Goal: Information Seeking & Learning: Find specific fact

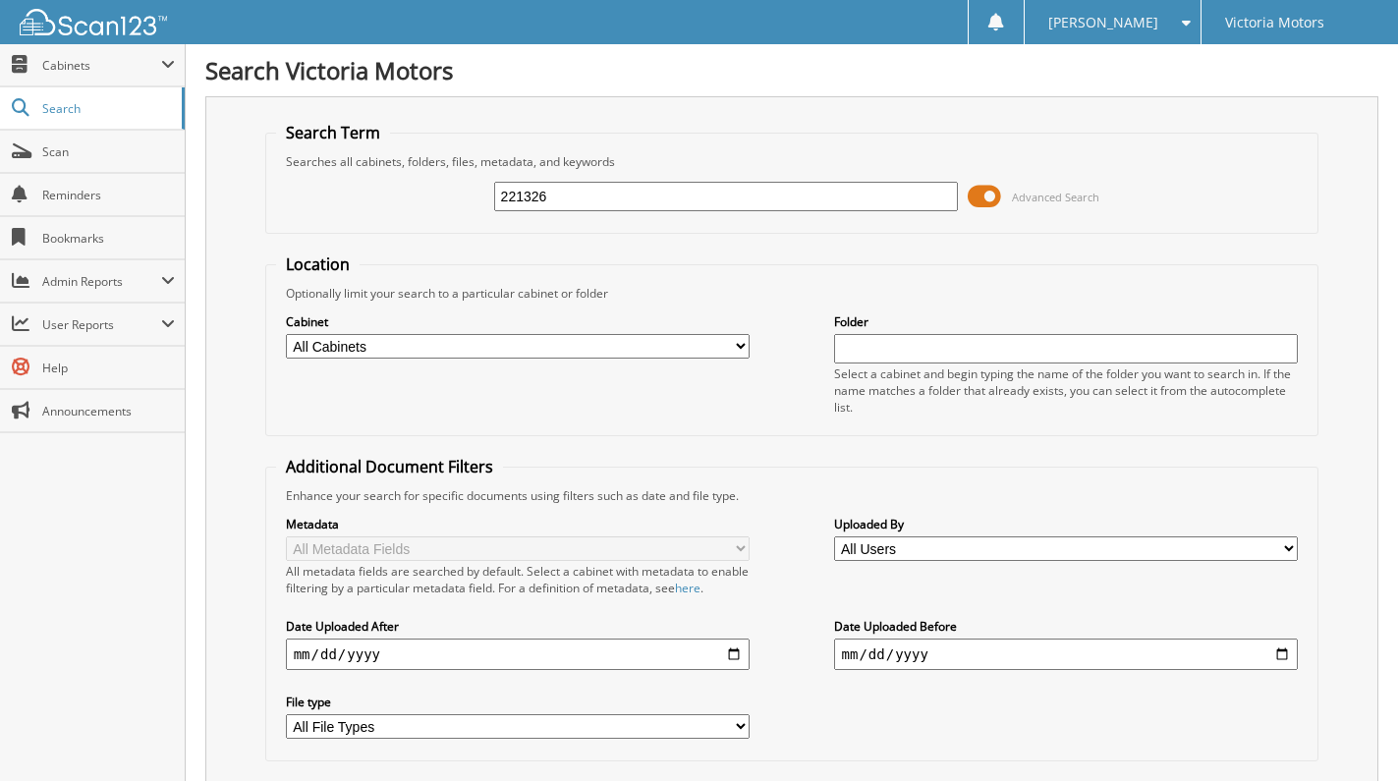
type input "221326"
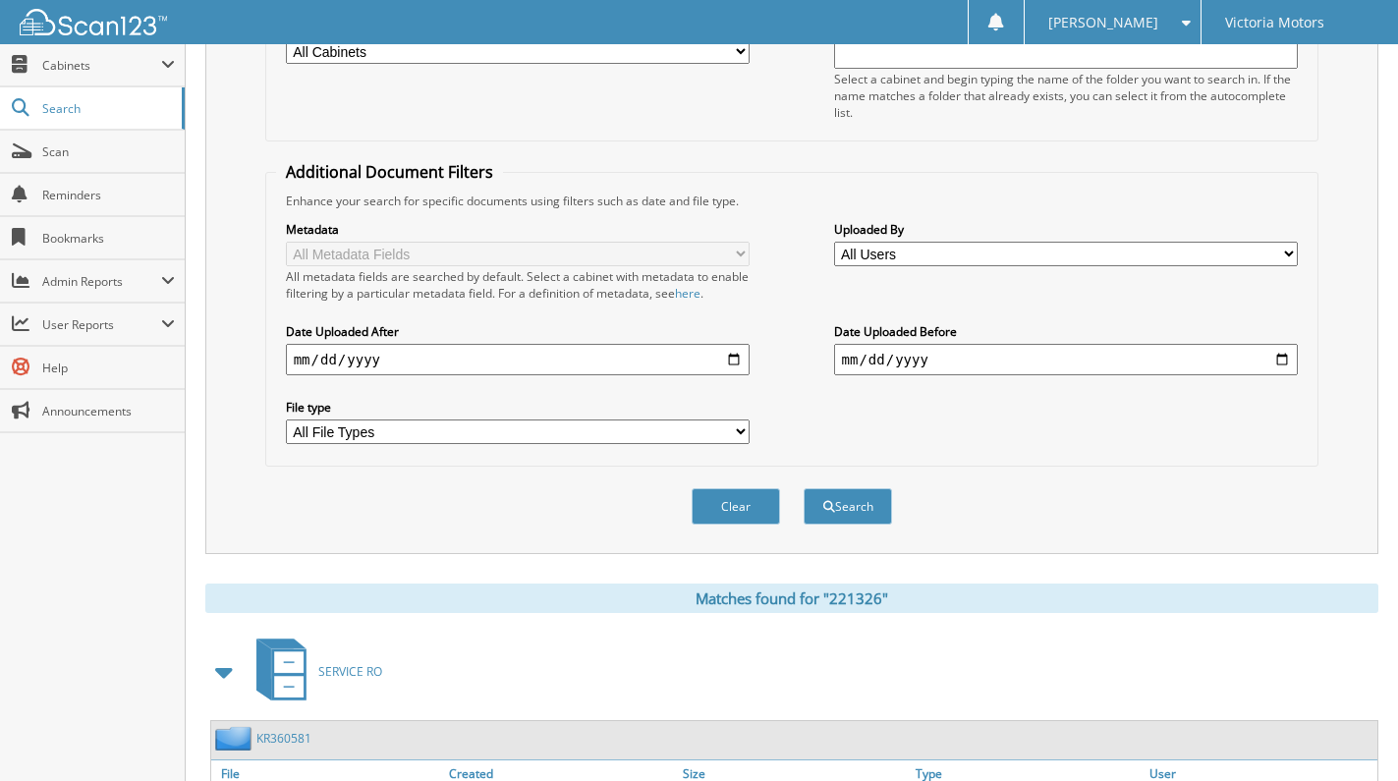
scroll to position [761, 0]
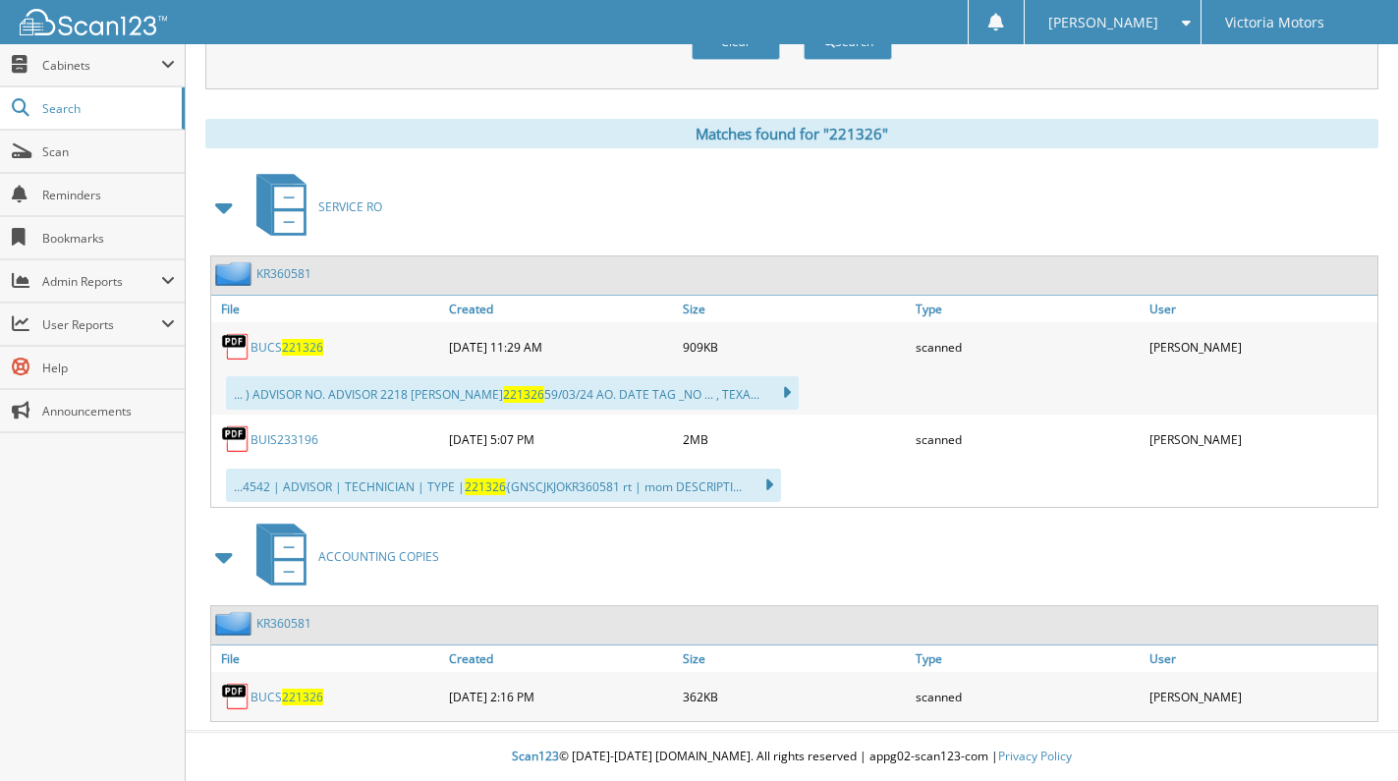
click at [317, 341] on span "221326" at bounding box center [302, 347] width 41 height 17
click at [286, 689] on link "BUCS 221326" at bounding box center [287, 697] width 73 height 17
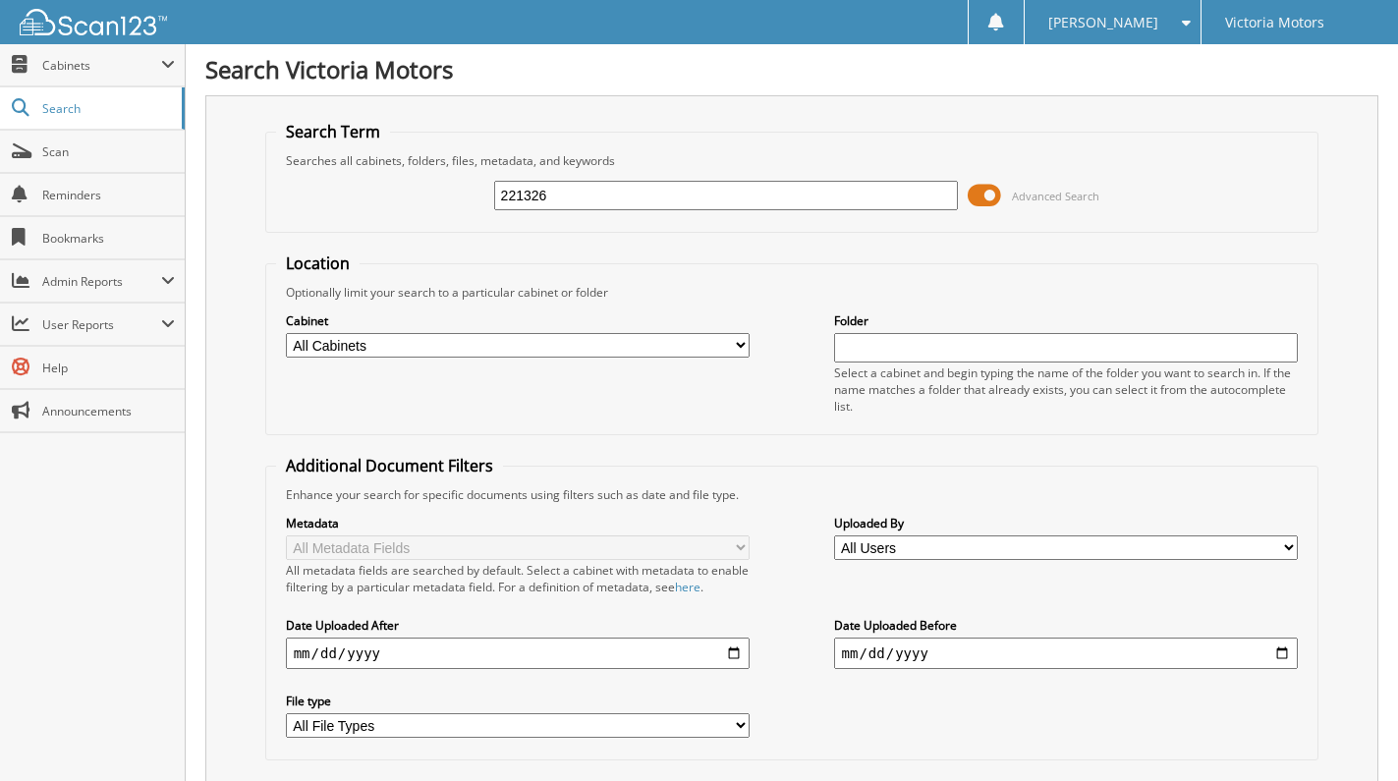
scroll to position [0, 0]
drag, startPoint x: 554, startPoint y: 203, endPoint x: 421, endPoint y: 207, distance: 133.7
click at [422, 207] on div "221326 Advanced Search" at bounding box center [792, 196] width 1033 height 53
type input "105286"
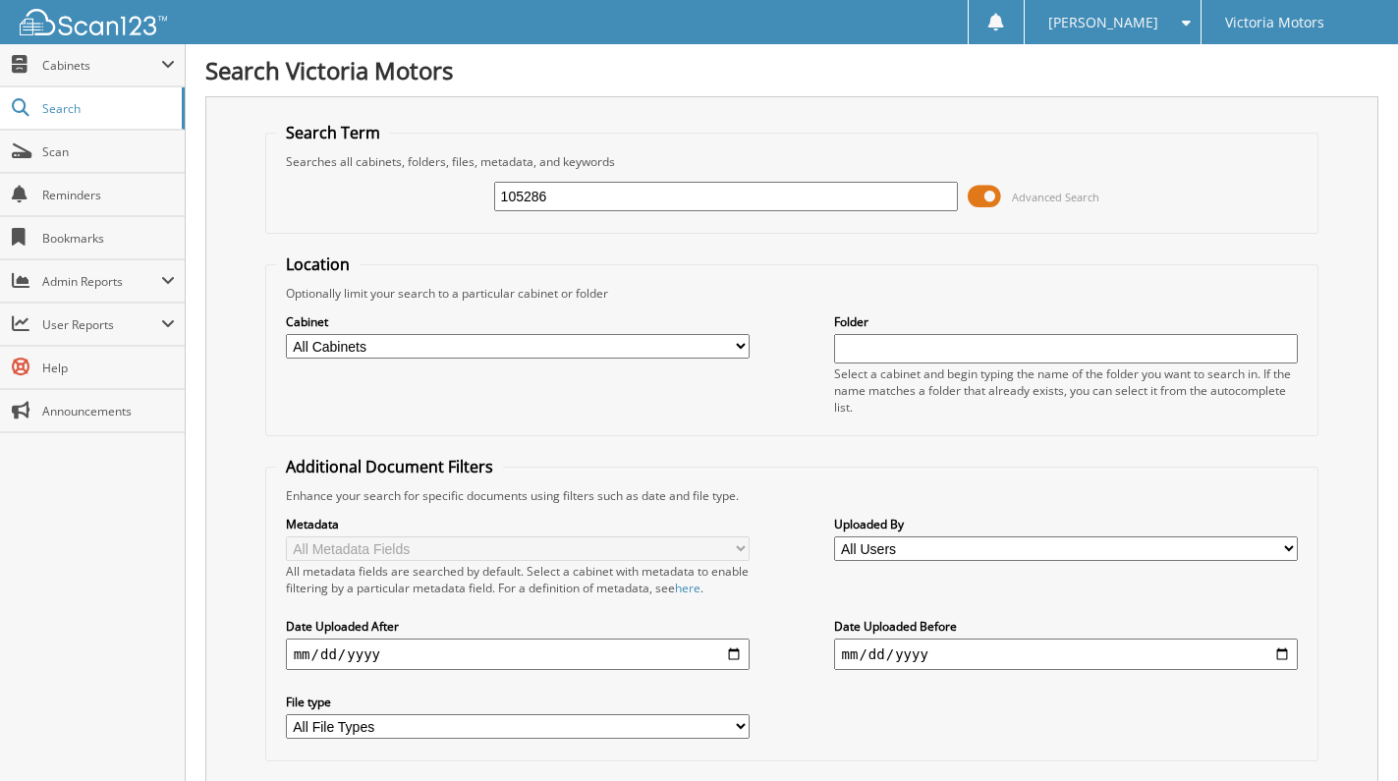
click at [380, 353] on select "All Cabinets ACCOUNTING COPIES PARTS SERVICE RO Needs Filing" at bounding box center [518, 346] width 465 height 25
select select "32363"
click at [286, 334] on select "All Cabinets ACCOUNTING COPIES PARTS SERVICE RO Needs Filing" at bounding box center [518, 346] width 465 height 25
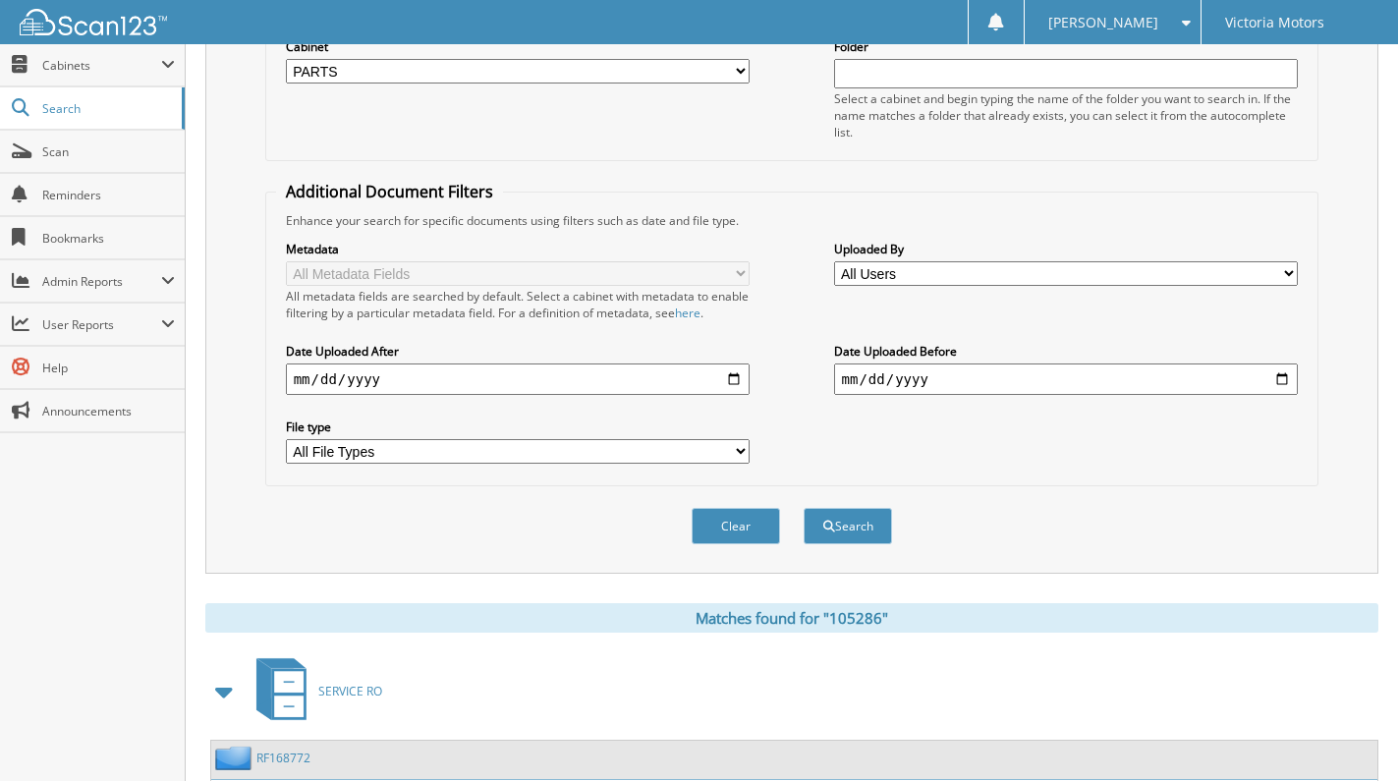
scroll to position [393, 0]
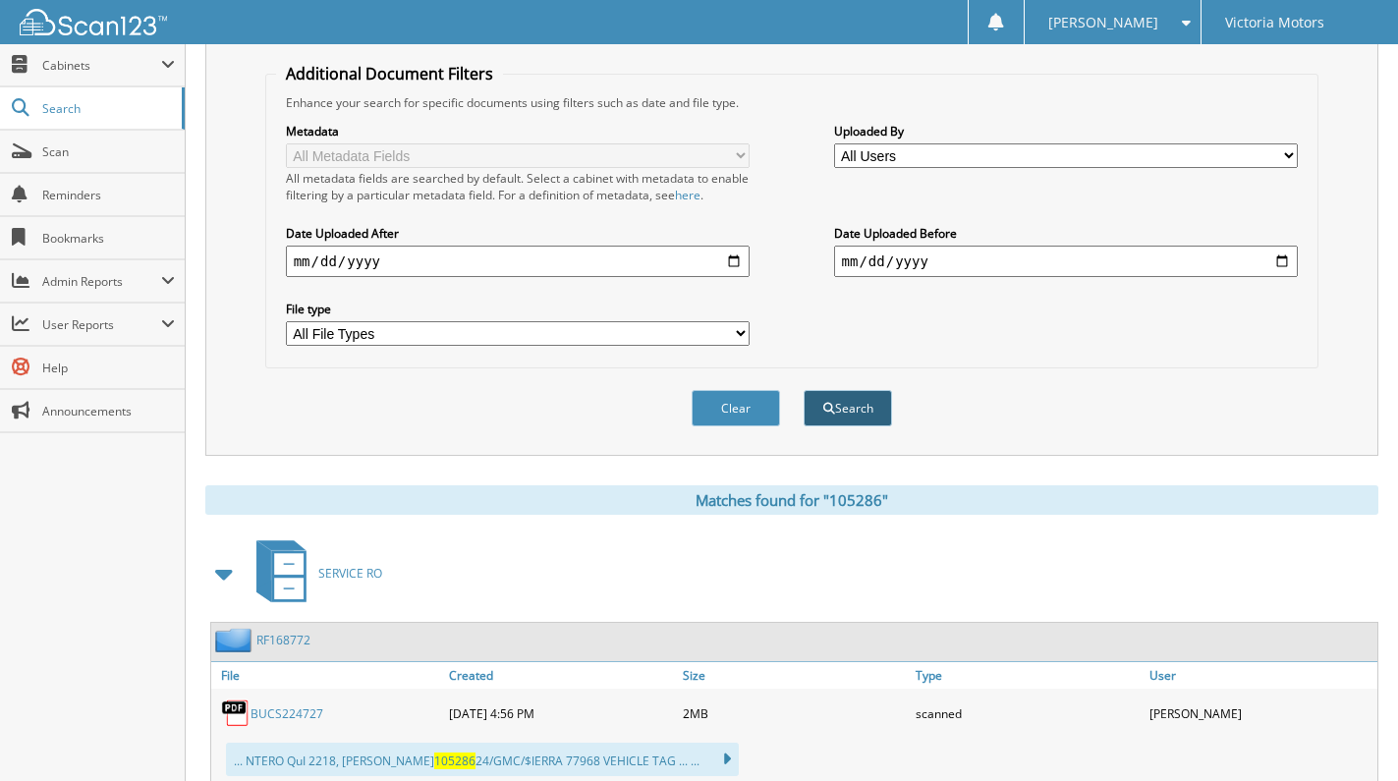
click at [829, 420] on button "Search" at bounding box center [848, 408] width 88 height 36
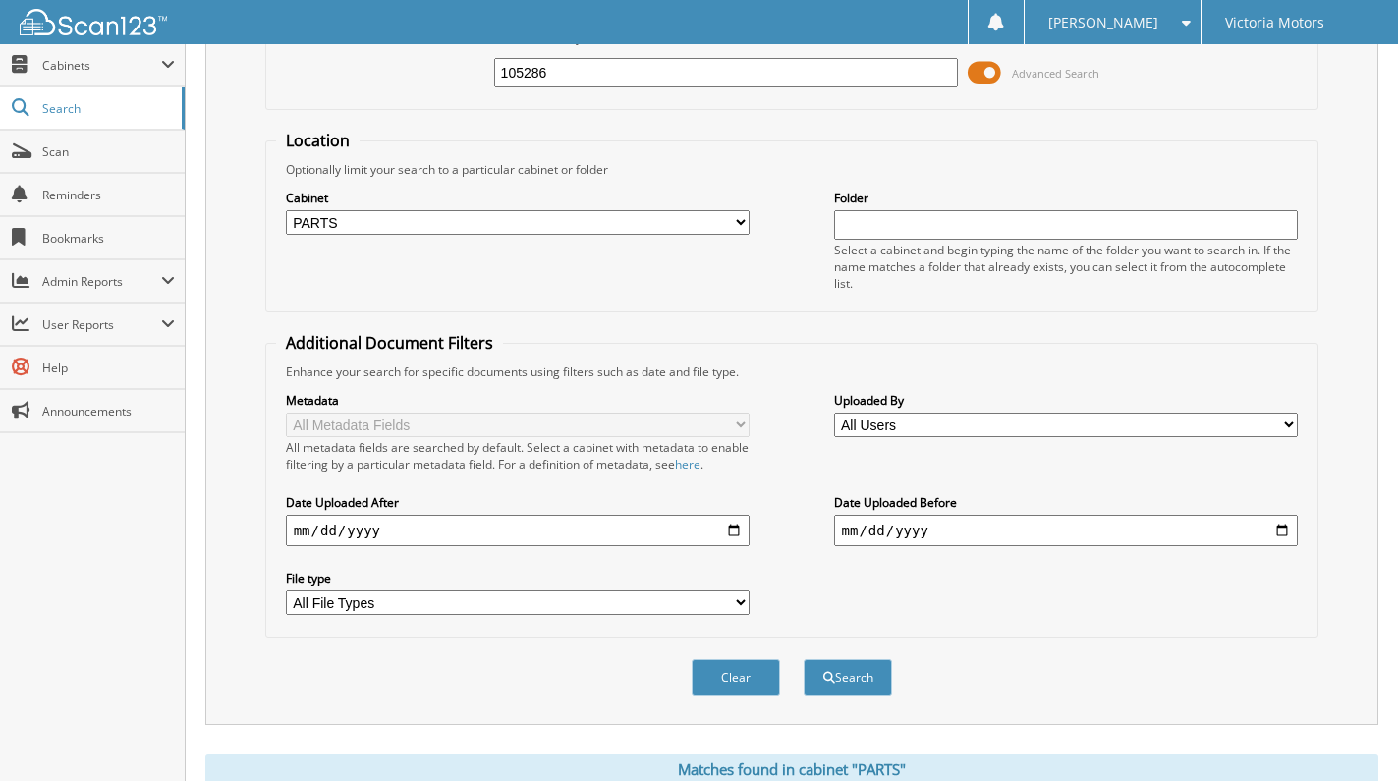
scroll to position [443, 0]
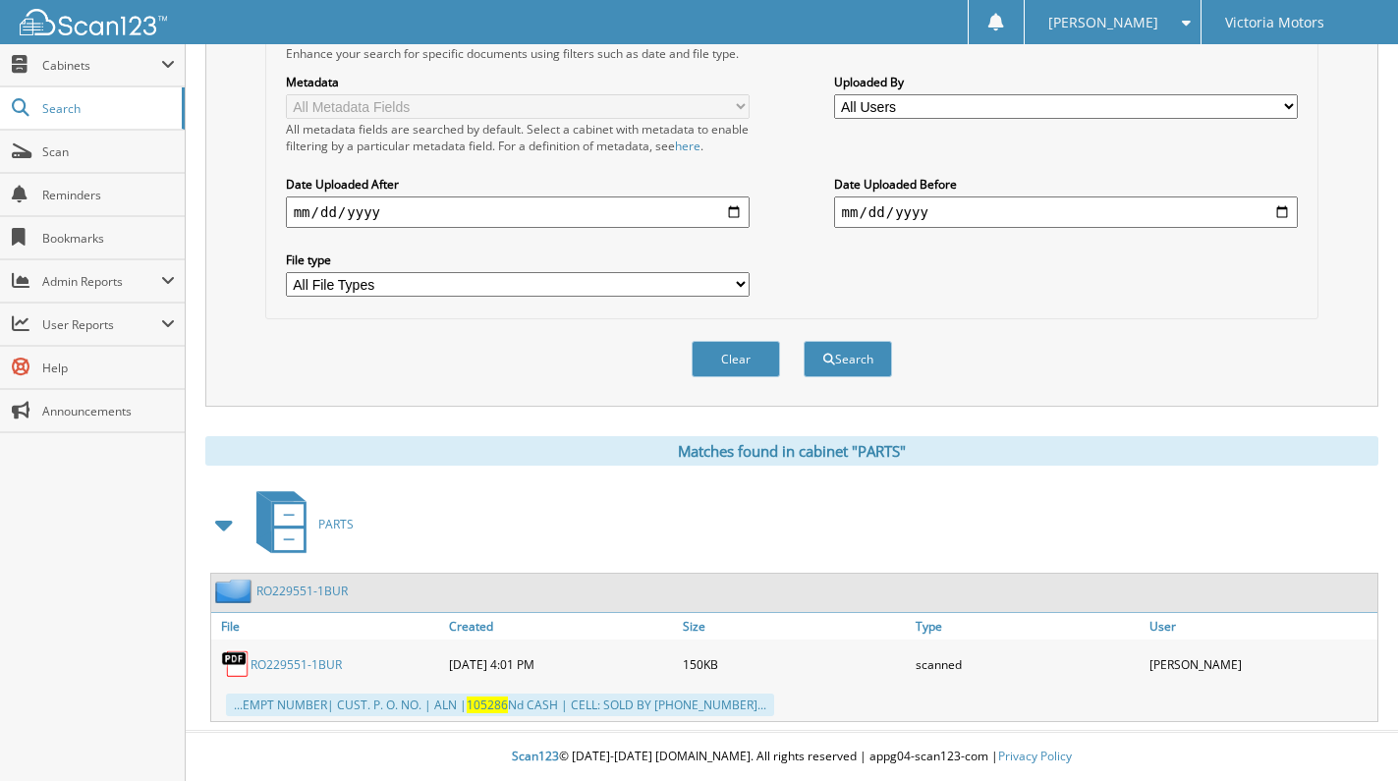
click at [282, 663] on link "RO229551-1BUR" at bounding box center [296, 664] width 91 height 17
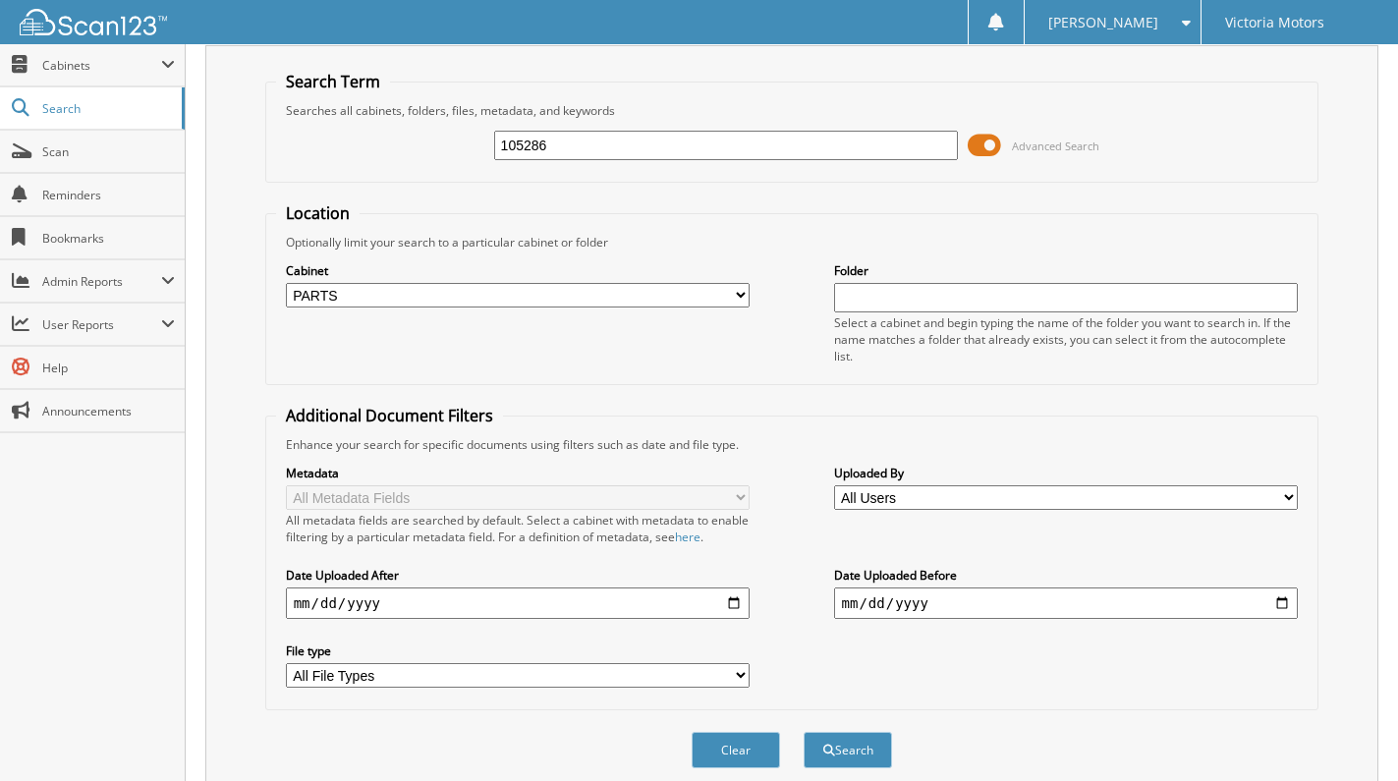
scroll to position [0, 0]
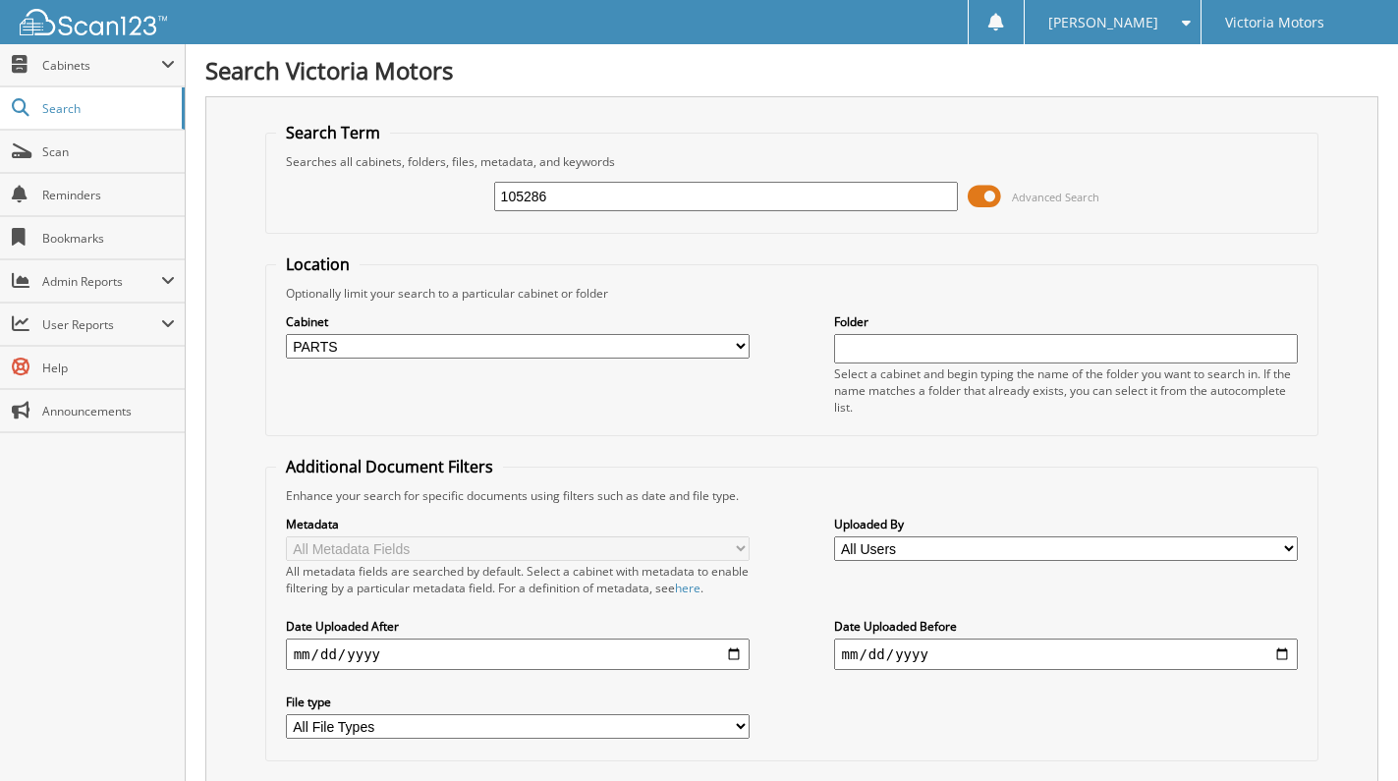
drag, startPoint x: 595, startPoint y: 196, endPoint x: 328, endPoint y: 223, distance: 267.8
click at [329, 222] on div "105286 Advanced Search" at bounding box center [792, 196] width 1033 height 53
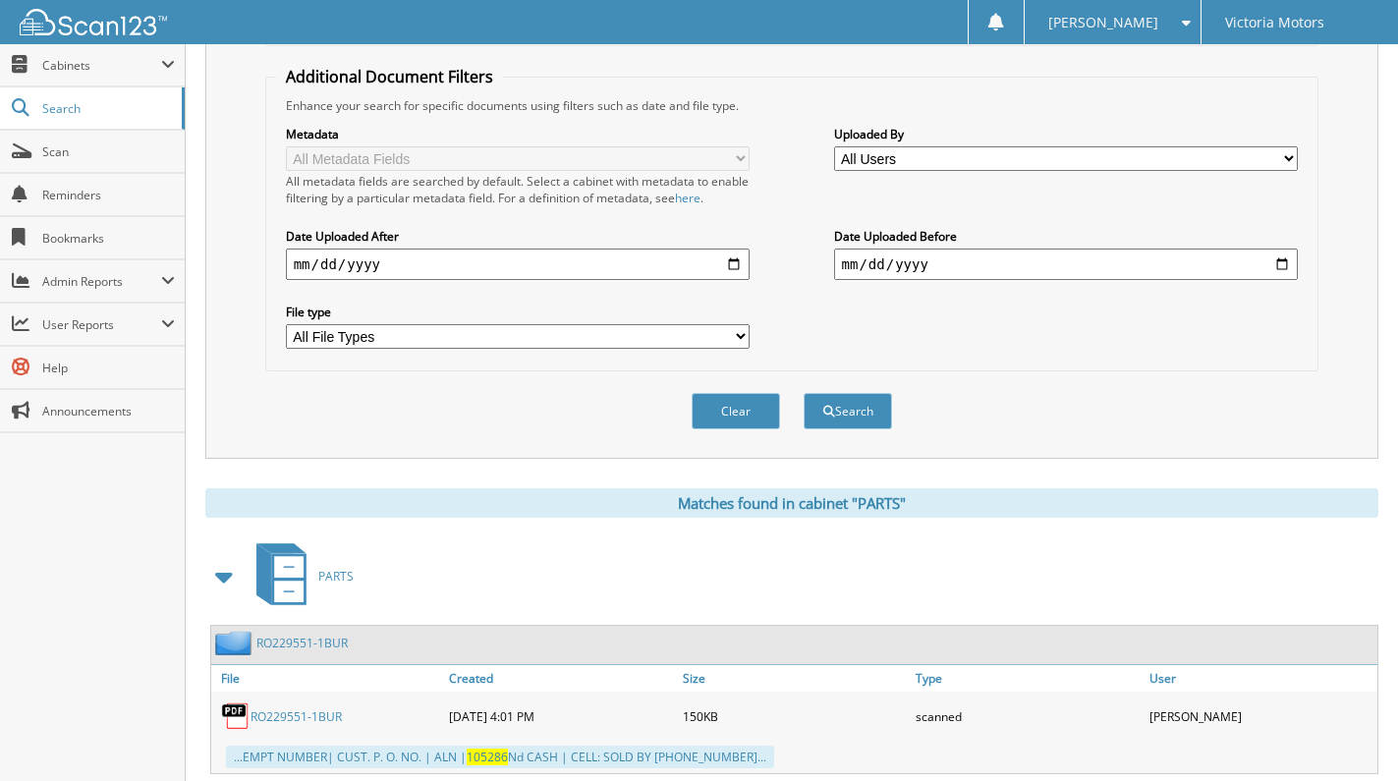
scroll to position [393, 0]
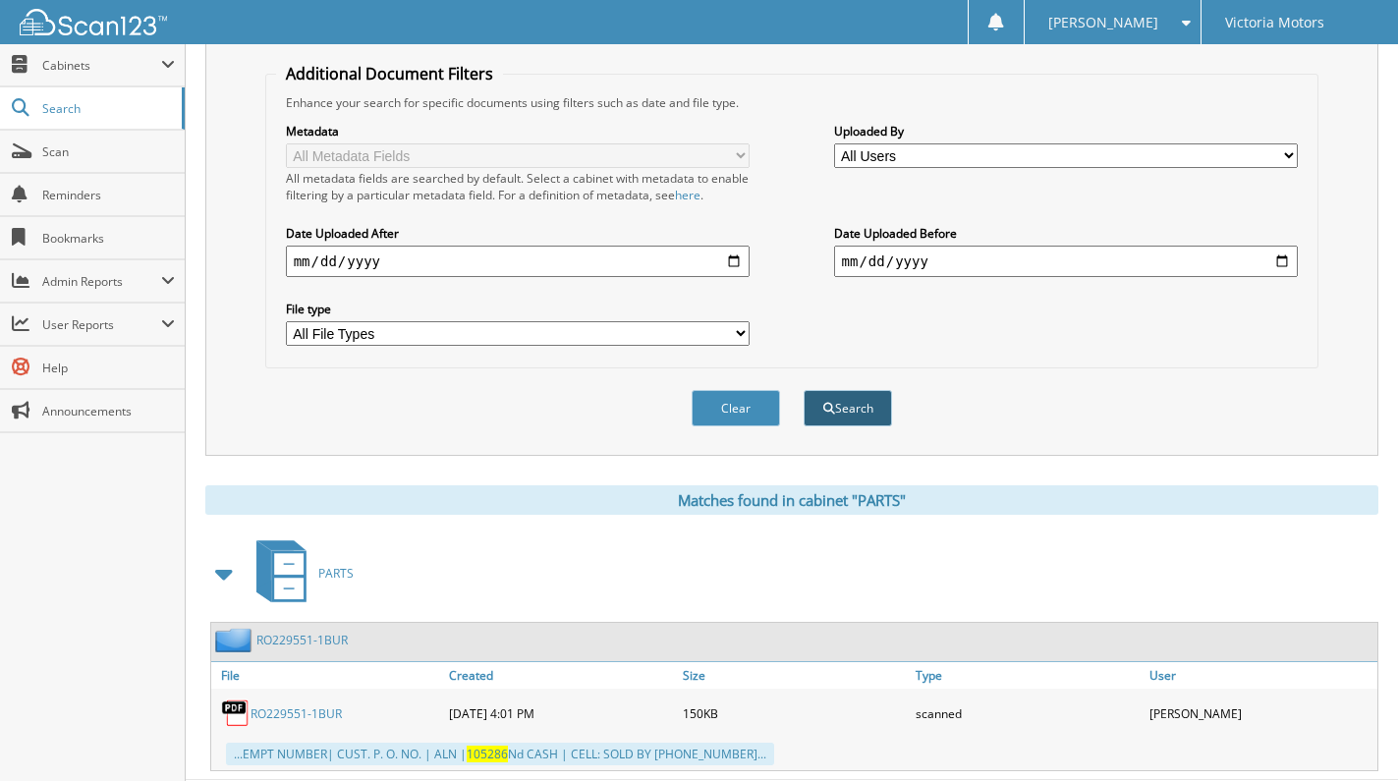
type input "84977478"
click at [826, 407] on span "submit" at bounding box center [830, 409] width 12 height 12
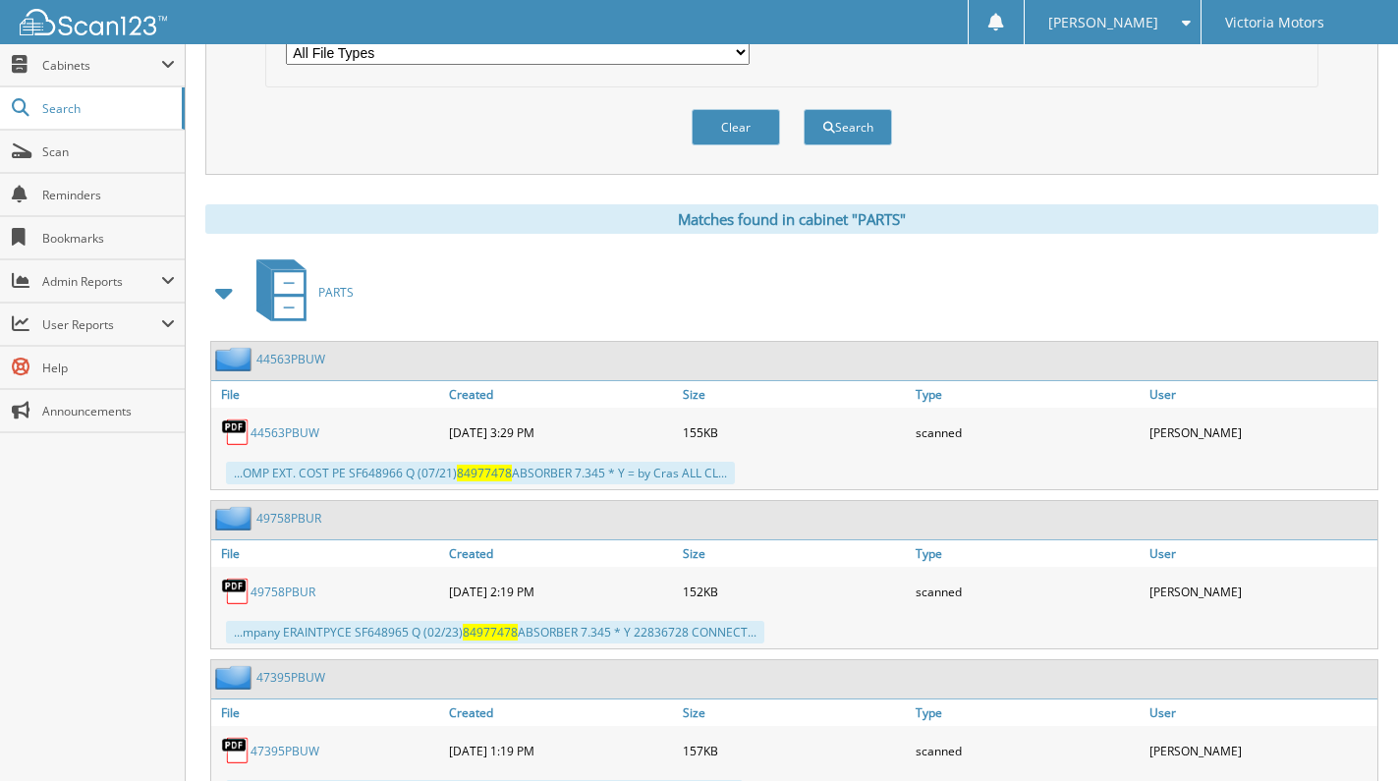
scroll to position [785, 0]
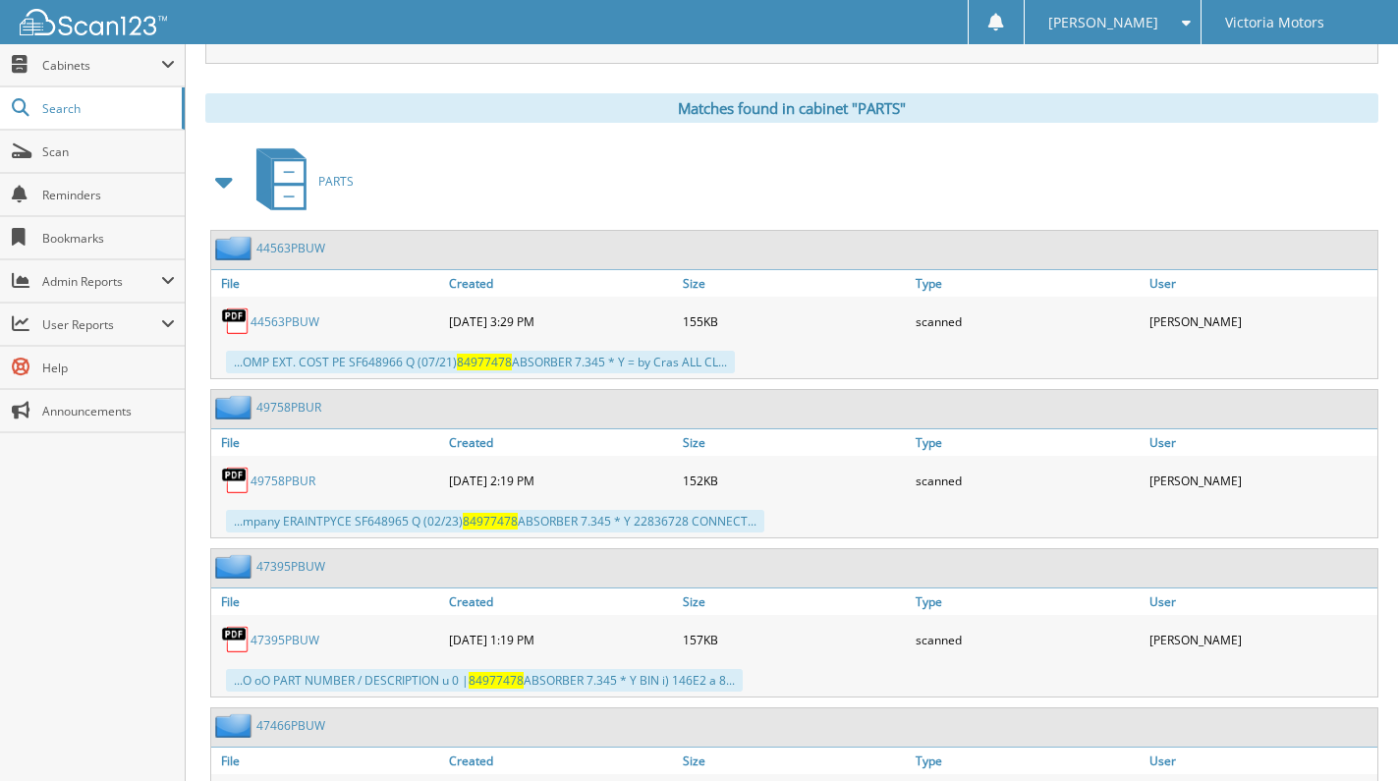
click at [285, 482] on link "49758PBUR" at bounding box center [283, 481] width 65 height 17
click at [301, 244] on link "44563PBUW" at bounding box center [291, 248] width 69 height 17
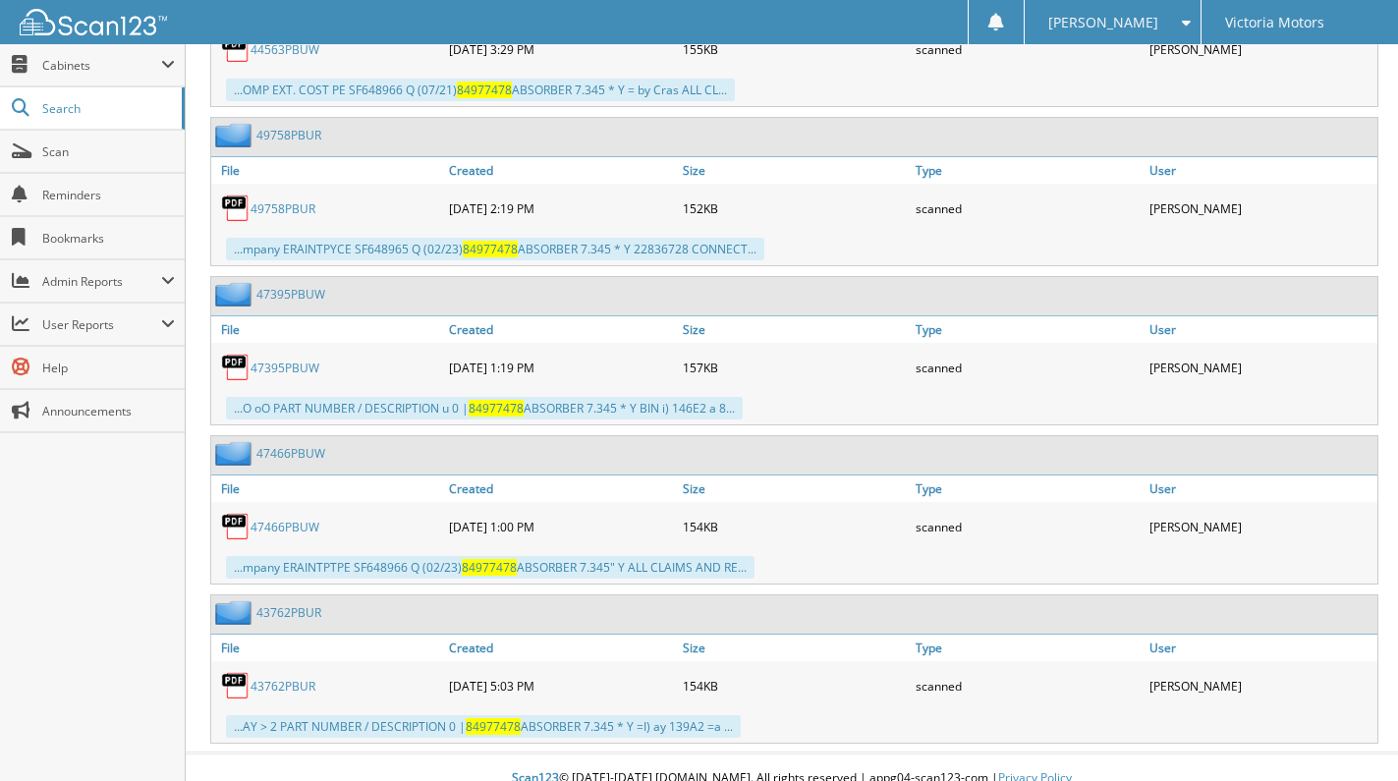
scroll to position [1080, 0]
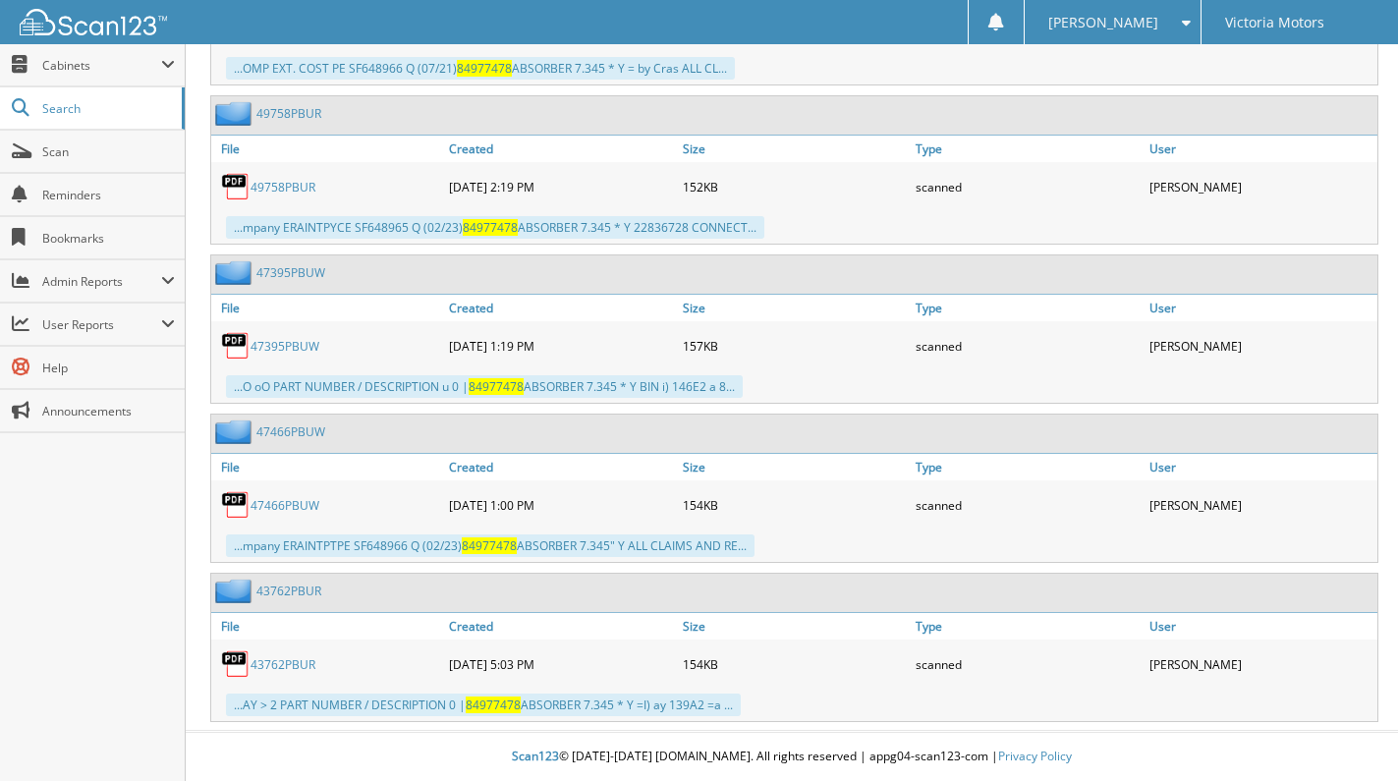
click at [300, 660] on link "43762PBUR" at bounding box center [283, 664] width 65 height 17
click at [301, 502] on link "47466PBUW" at bounding box center [285, 505] width 69 height 17
click at [299, 350] on link "47395PBUW" at bounding box center [285, 346] width 69 height 17
click at [301, 185] on link "49758PBUR" at bounding box center [283, 187] width 65 height 17
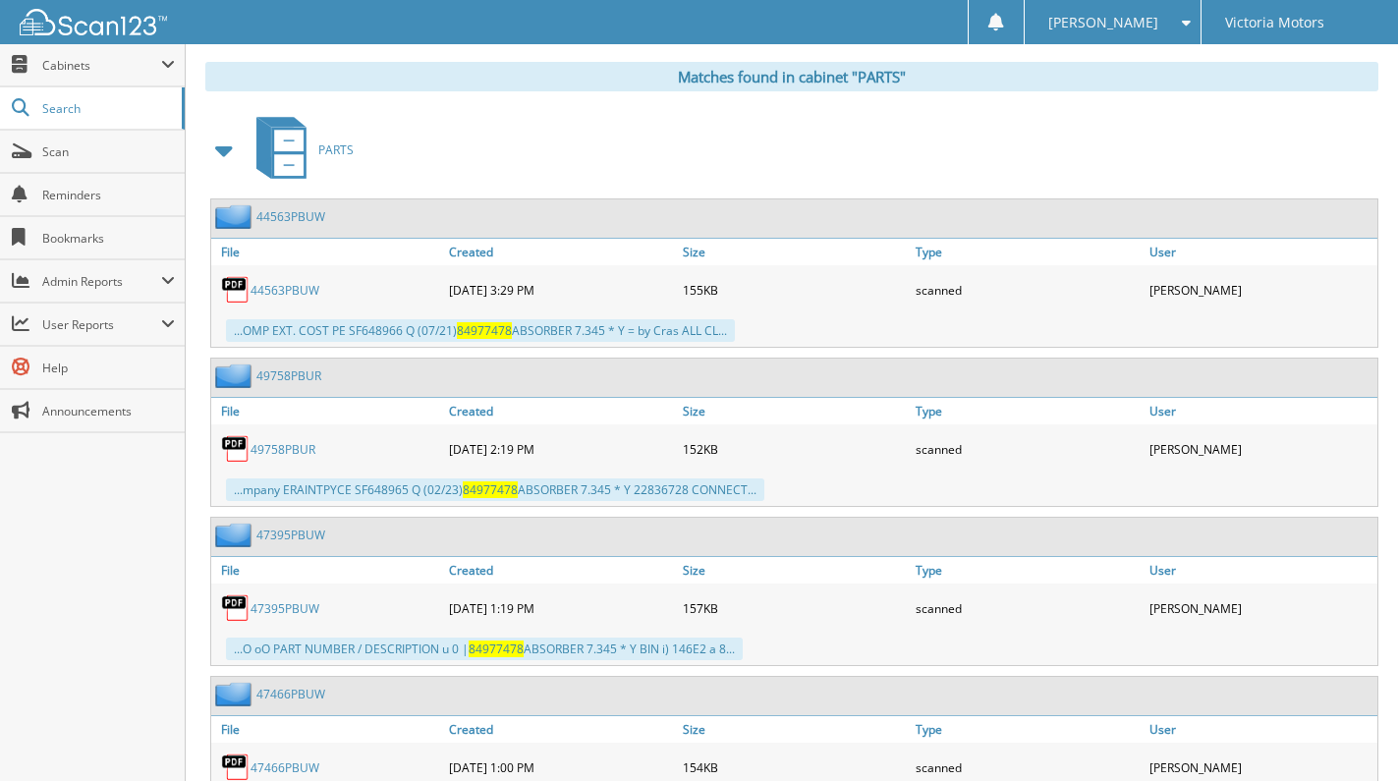
scroll to position [785, 0]
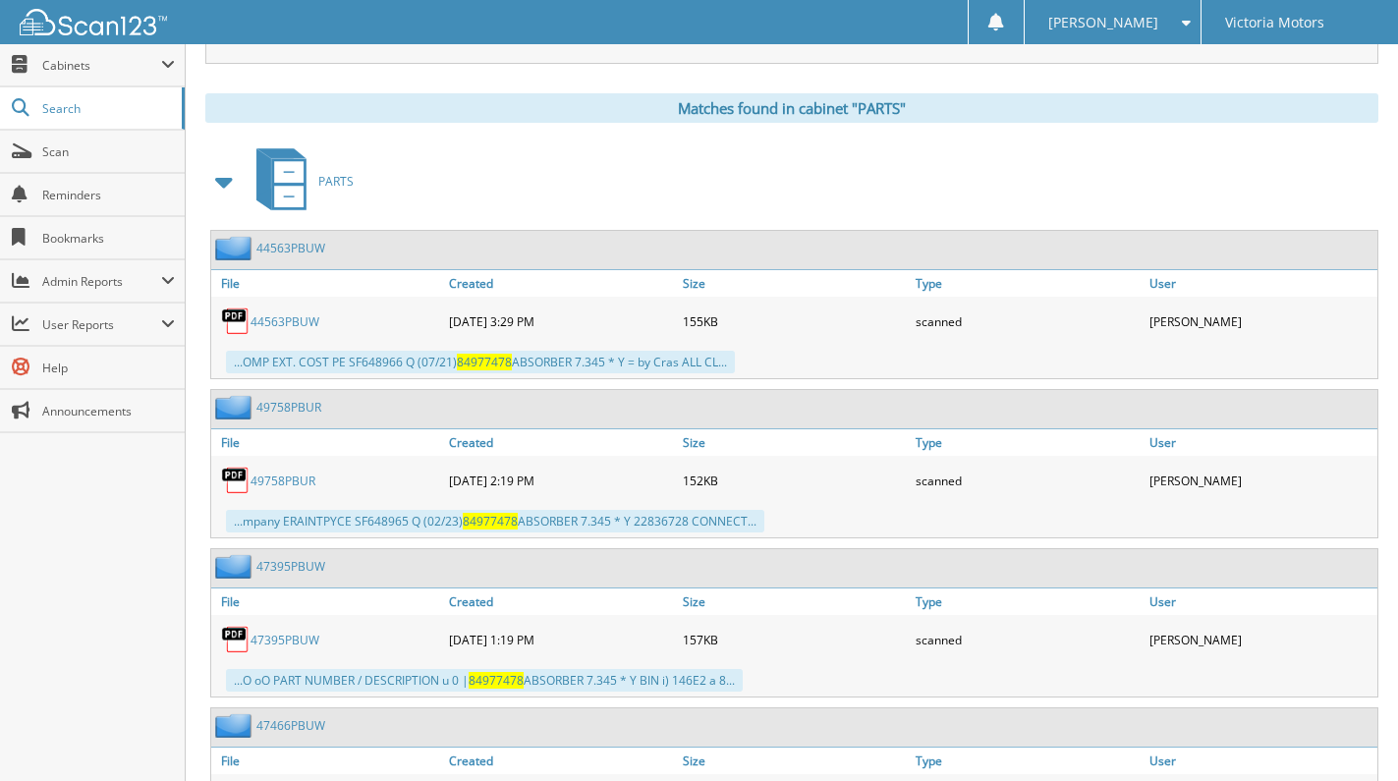
click at [298, 318] on link "44563PBUW" at bounding box center [285, 322] width 69 height 17
click at [286, 323] on link "44563PBUW" at bounding box center [285, 322] width 69 height 17
click at [299, 321] on link "44563PBUW" at bounding box center [285, 322] width 69 height 17
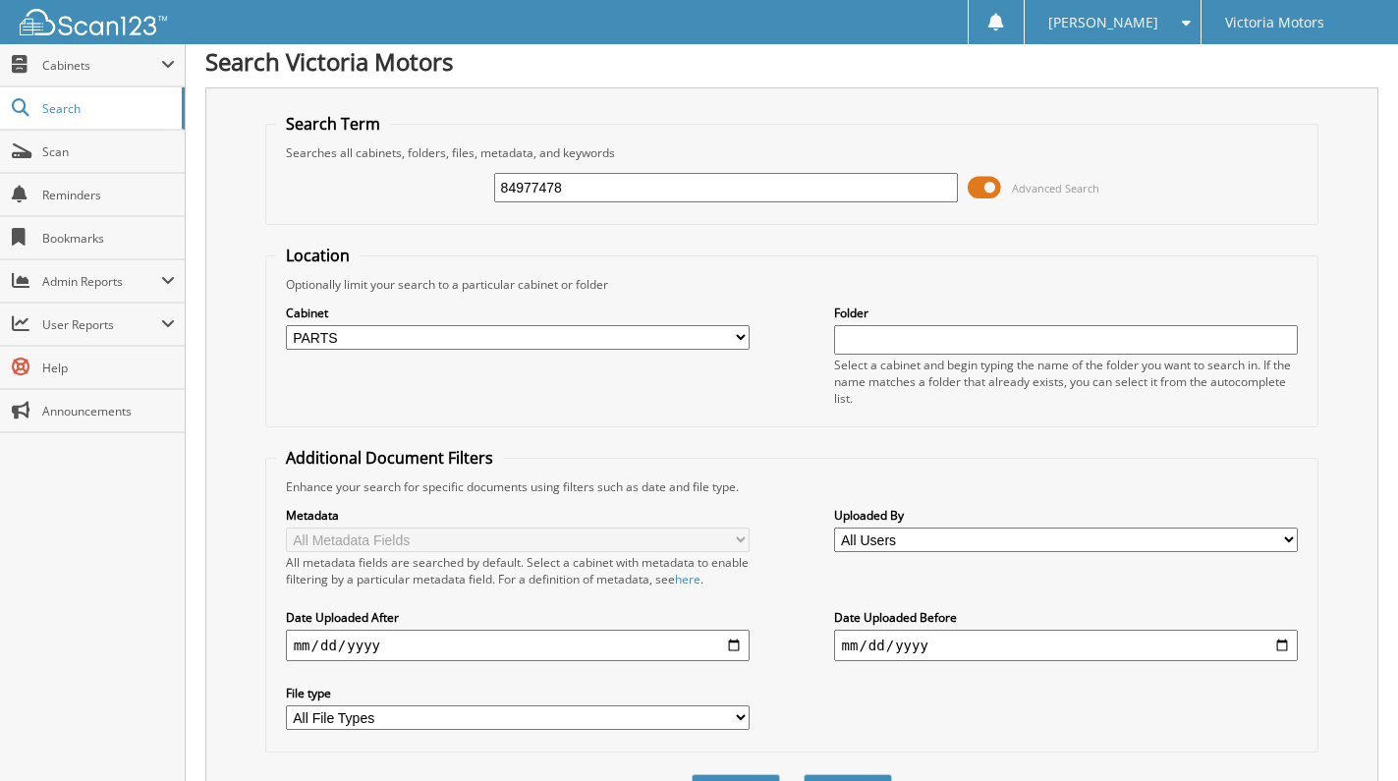
scroll to position [0, 0]
